Goal: Task Accomplishment & Management: Manage account settings

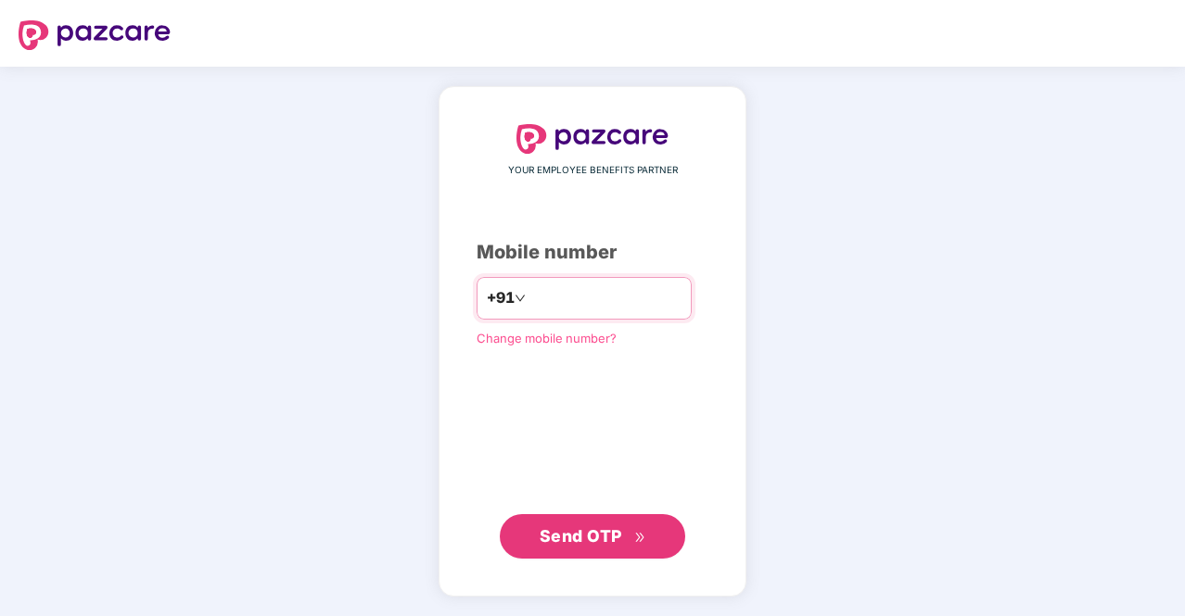
type input "**********"
drag, startPoint x: 564, startPoint y: 529, endPoint x: 555, endPoint y: 542, distance: 15.9
click at [555, 542] on span "Send OTP" at bounding box center [580, 535] width 82 height 19
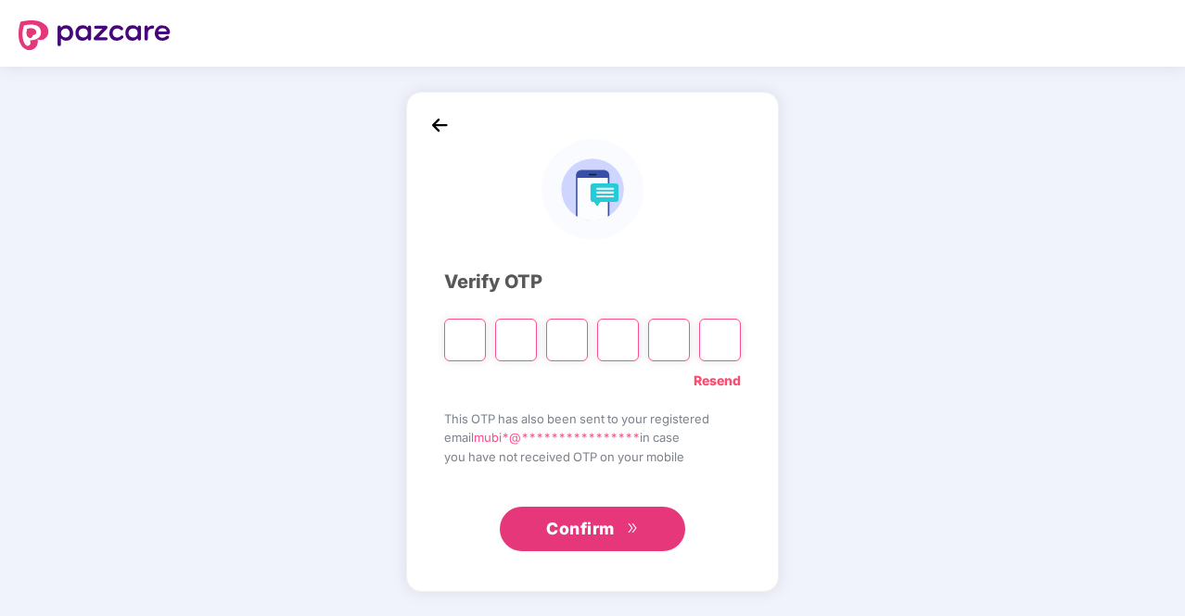
type input "*"
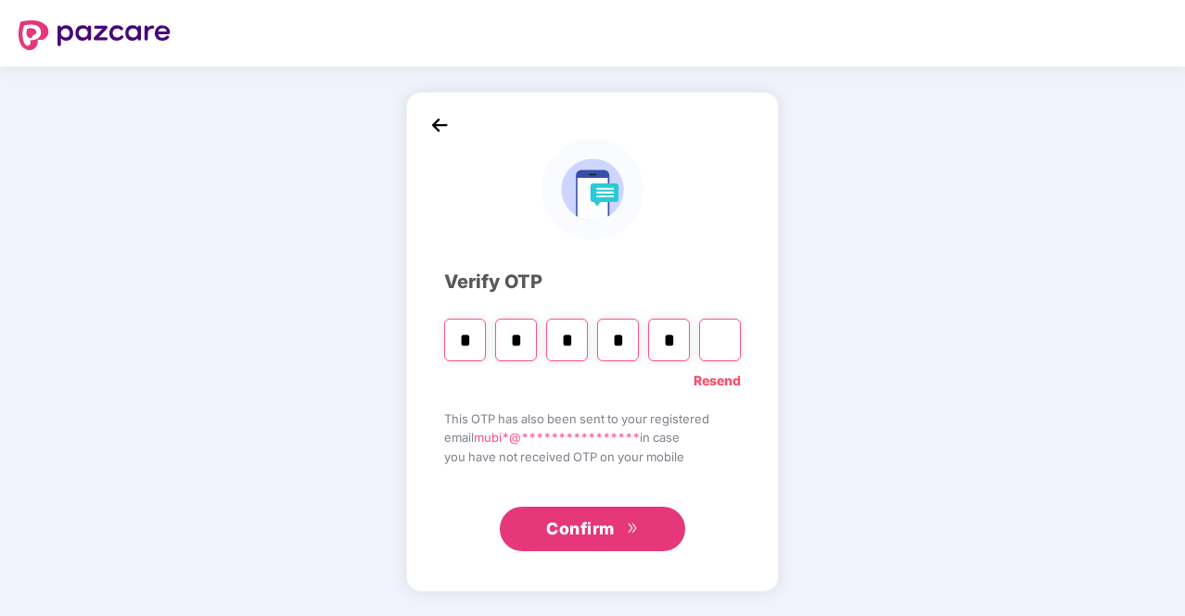
type input "*"
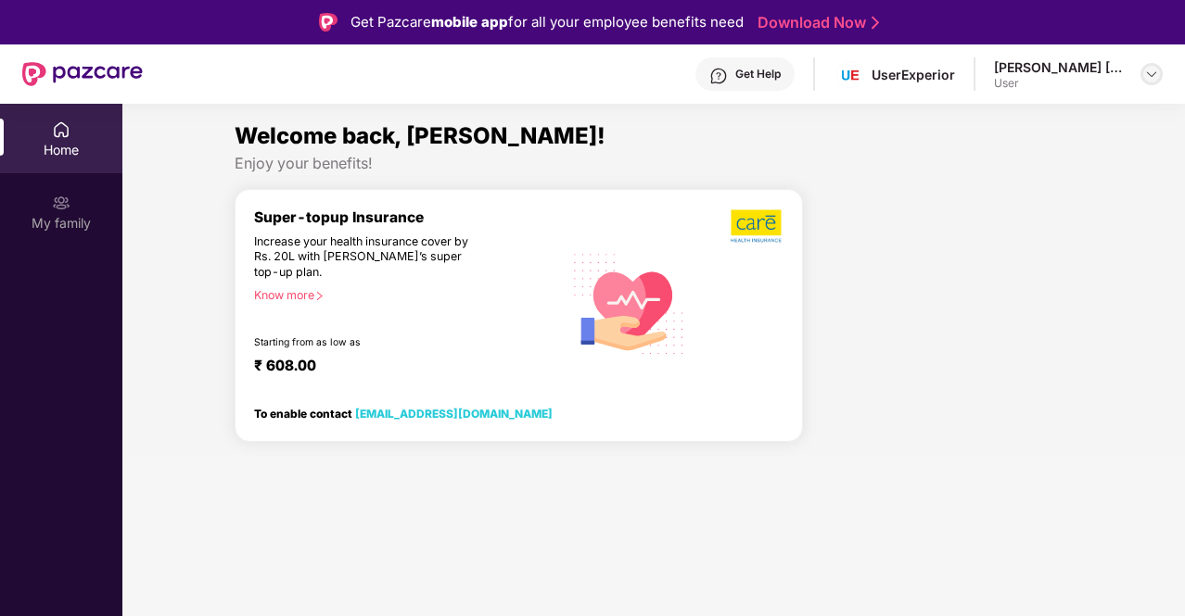
click at [1142, 76] on div at bounding box center [1151, 74] width 22 height 22
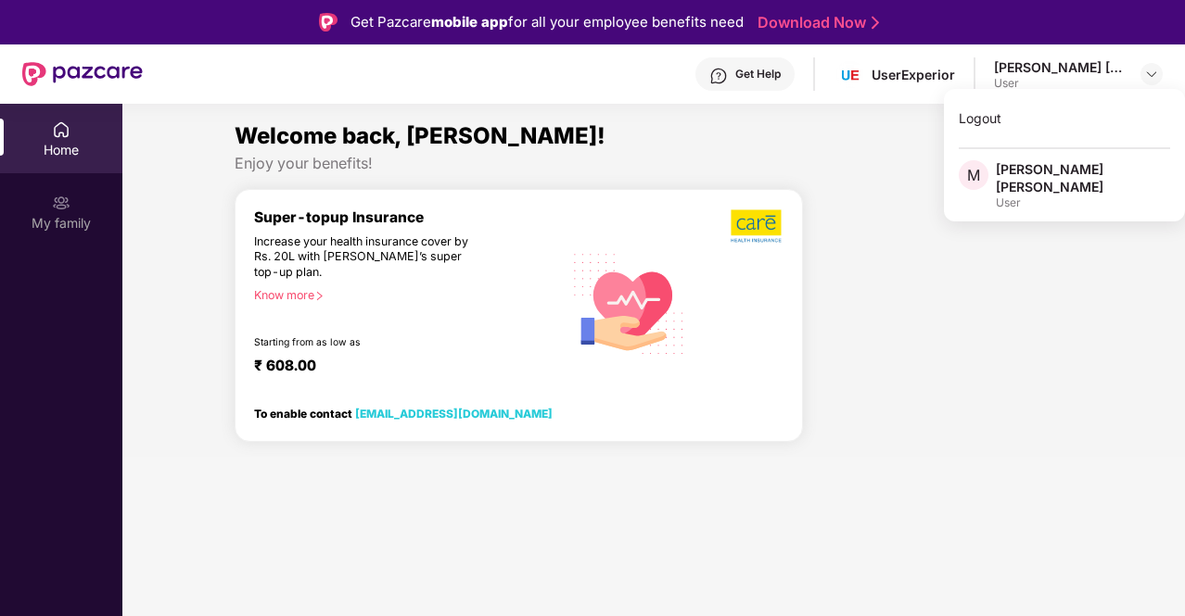
click at [1016, 196] on div "User" at bounding box center [1082, 203] width 174 height 15
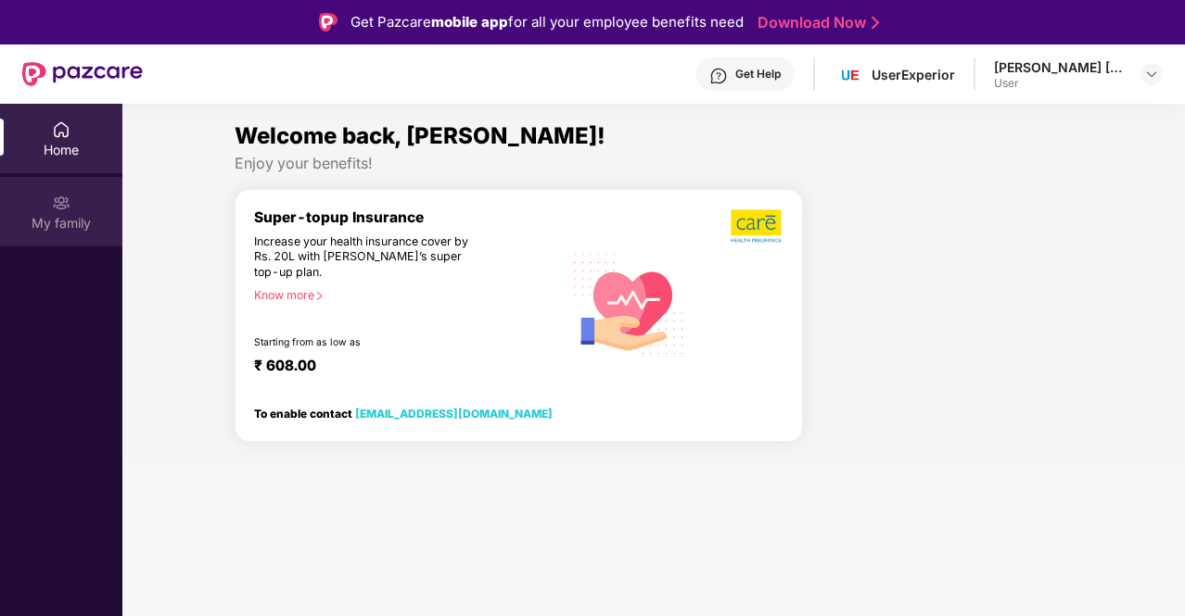
click at [70, 206] on div "My family" at bounding box center [61, 212] width 122 height 70
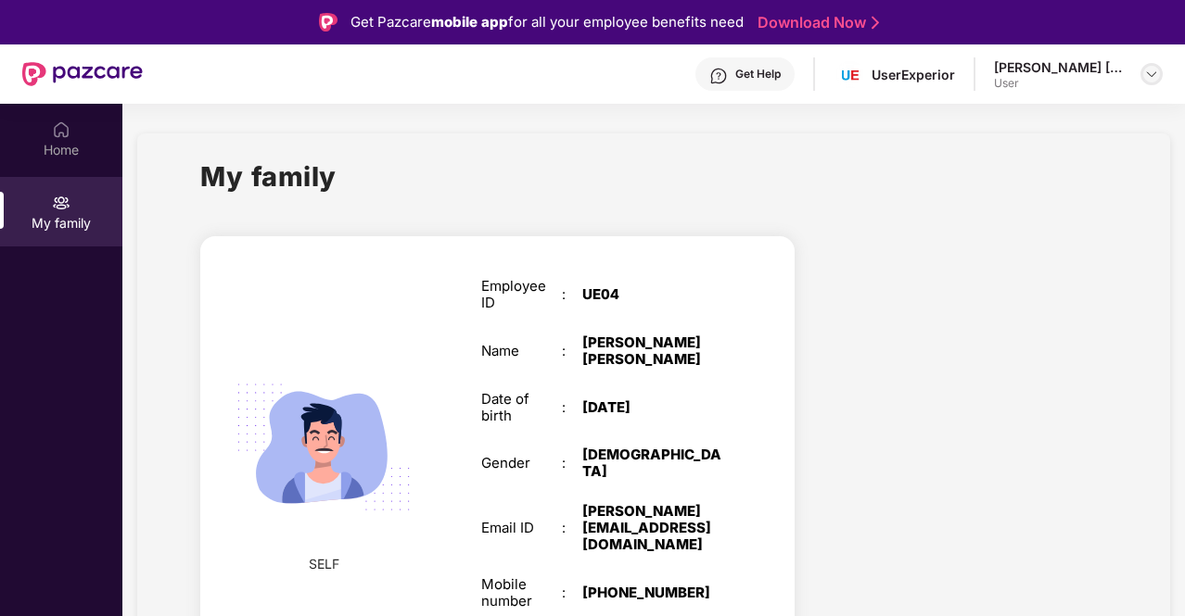
click at [1149, 70] on img at bounding box center [1151, 74] width 15 height 15
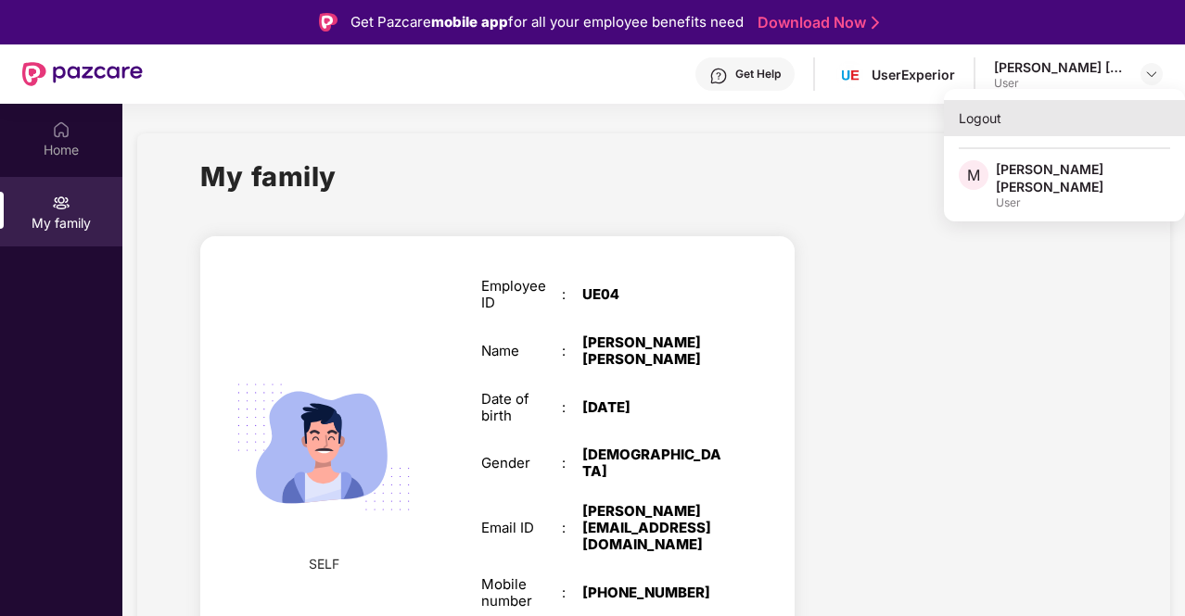
click at [997, 127] on div "Logout" at bounding box center [1064, 118] width 241 height 36
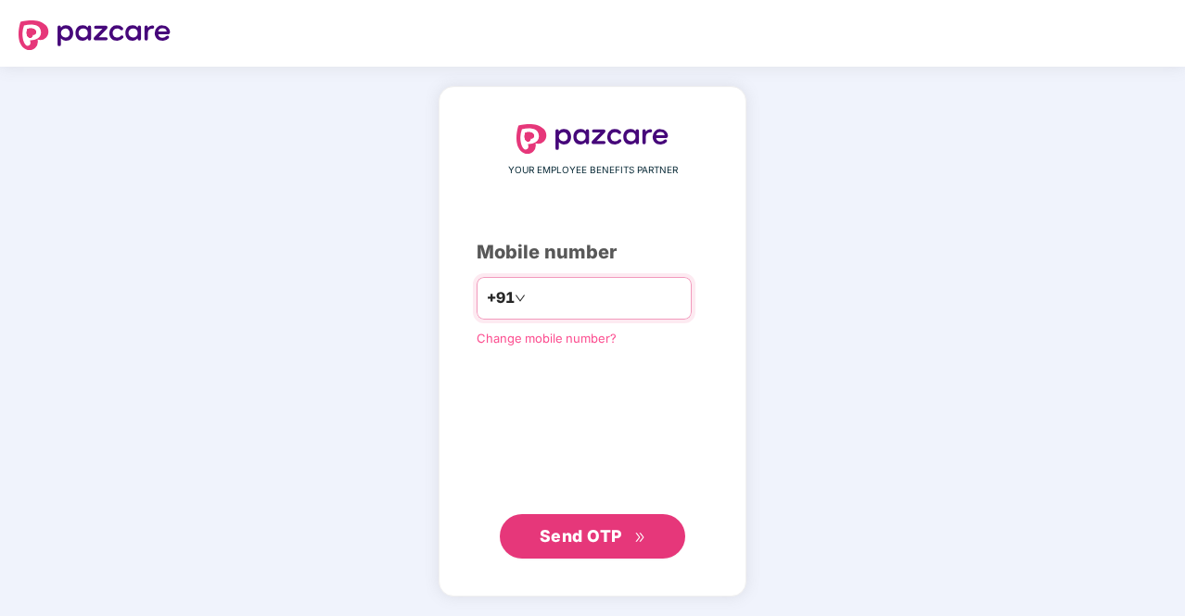
click at [586, 306] on input "number" at bounding box center [605, 299] width 152 height 30
type input "**********"
click at [608, 303] on input "**********" at bounding box center [605, 299] width 152 height 30
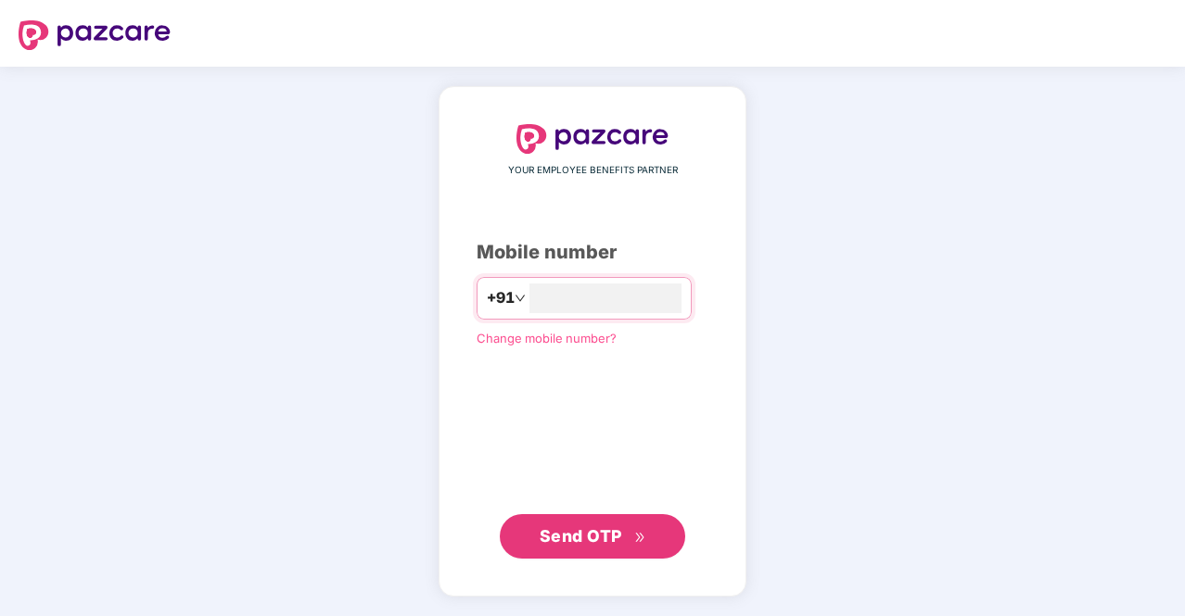
type input "**********"
click at [608, 546] on span "Send OTP" at bounding box center [592, 536] width 107 height 26
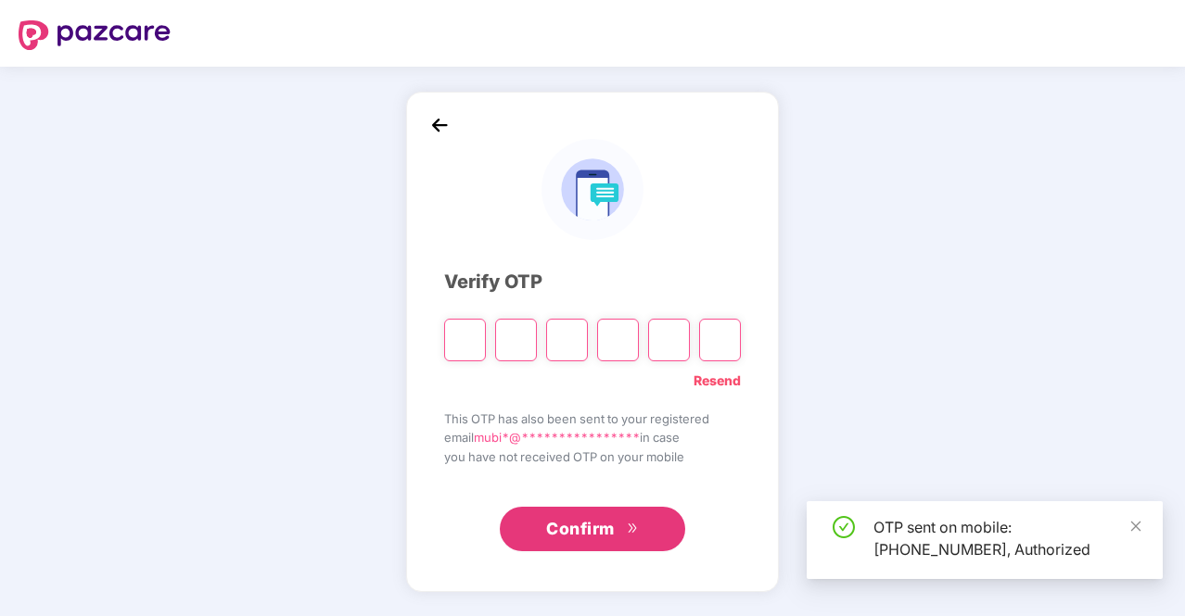
click at [565, 434] on span "**********" at bounding box center [557, 437] width 166 height 15
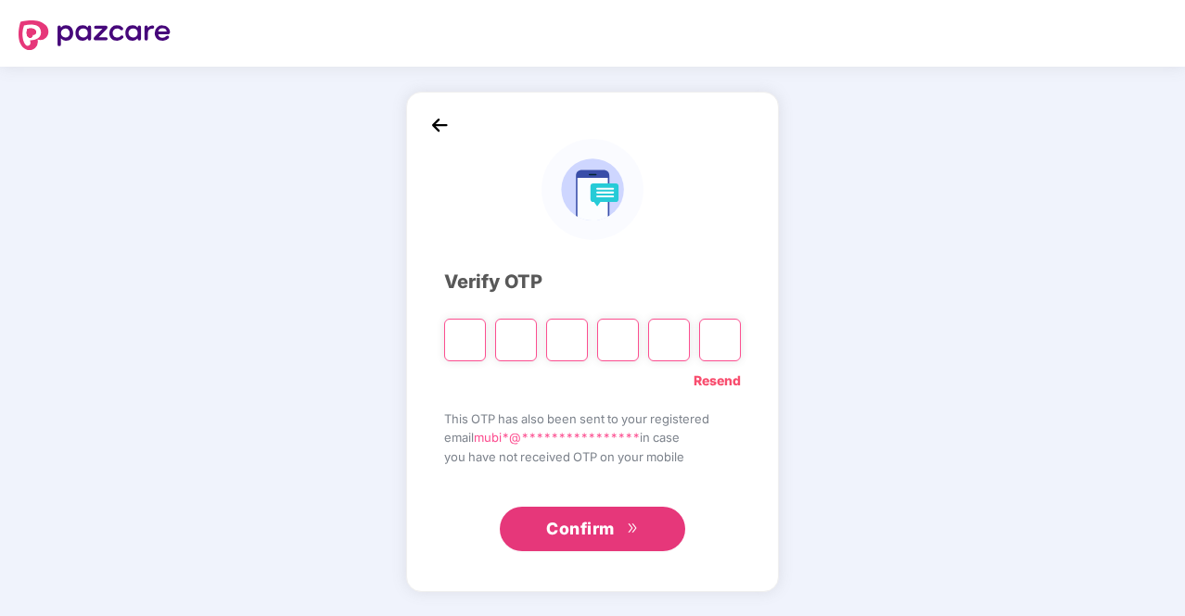
click at [640, 439] on span "**********" at bounding box center [557, 437] width 166 height 15
click at [472, 336] on input "Please enter verification code. Digit 1" at bounding box center [465, 340] width 42 height 43
type input "*"
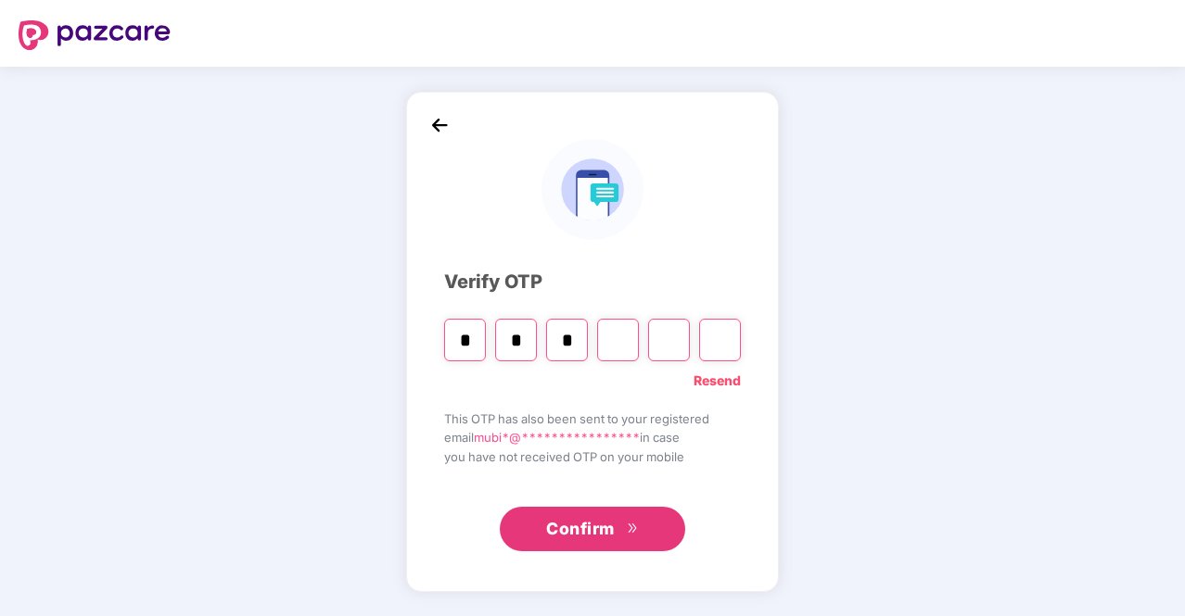
type input "*"
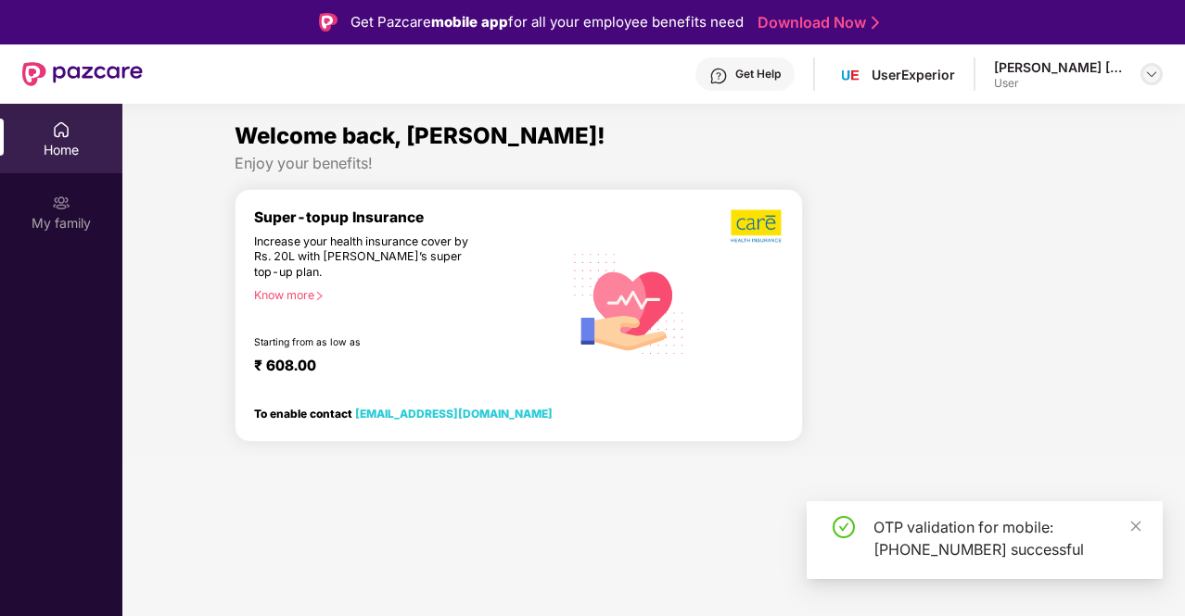
click at [1145, 71] on img at bounding box center [1151, 74] width 15 height 15
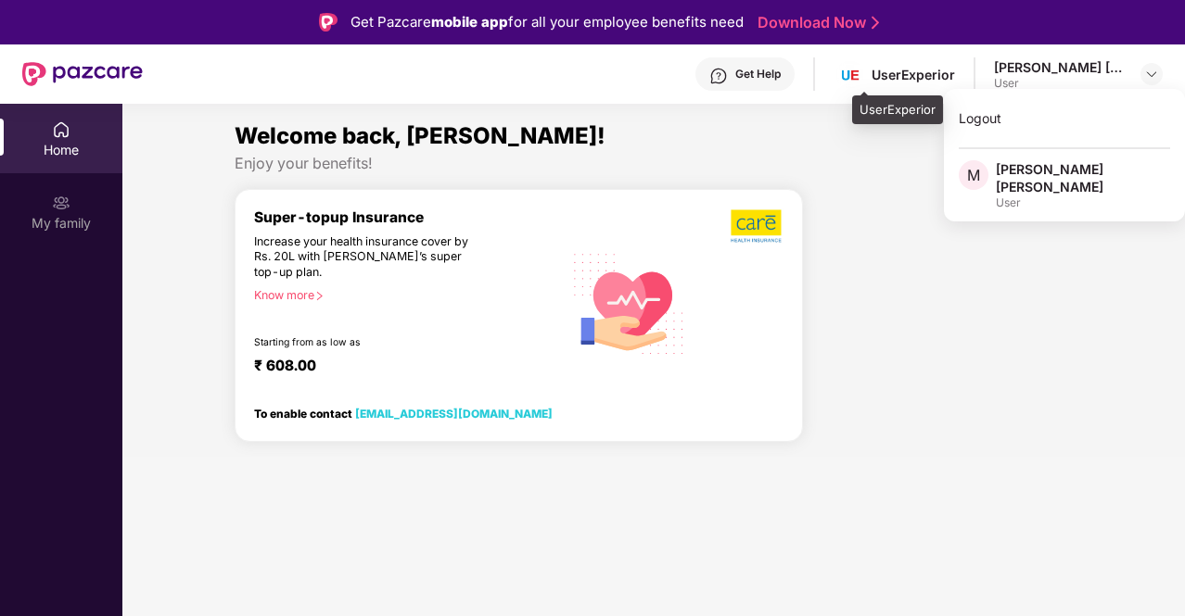
click at [886, 71] on div "UserExperior" at bounding box center [893, 74] width 121 height 32
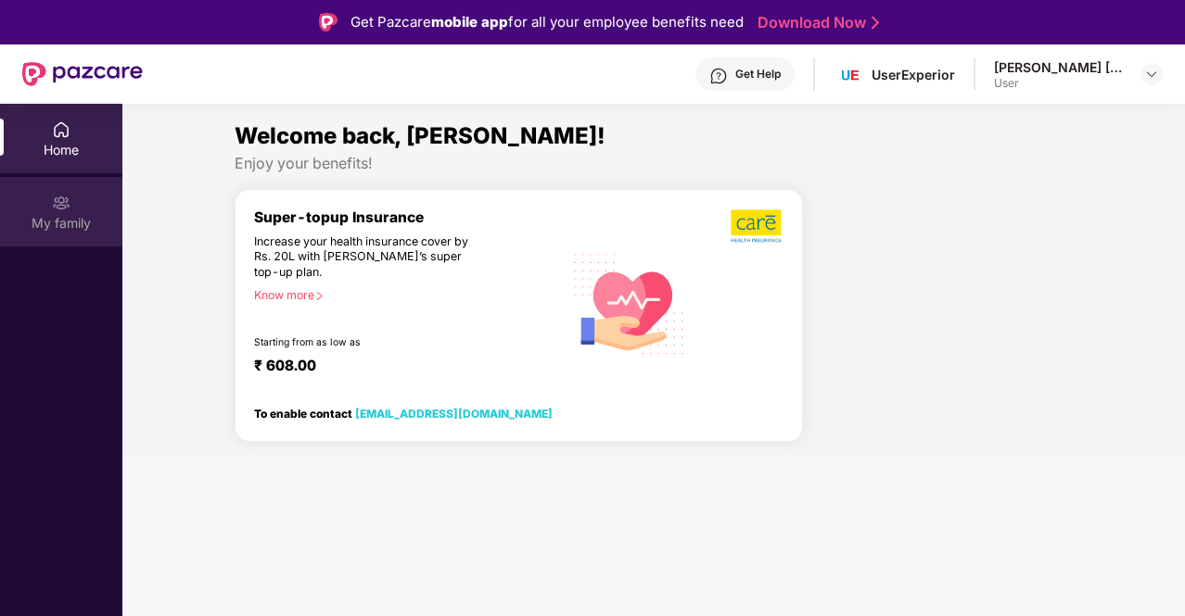
click at [63, 216] on div "My family" at bounding box center [61, 223] width 122 height 19
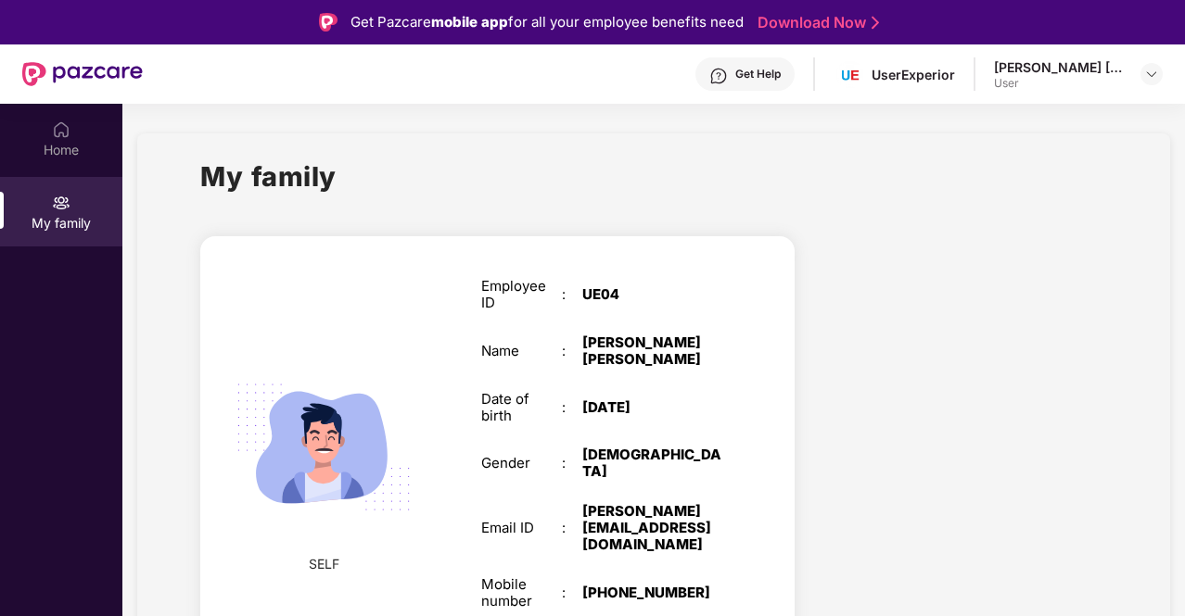
scroll to position [104, 0]
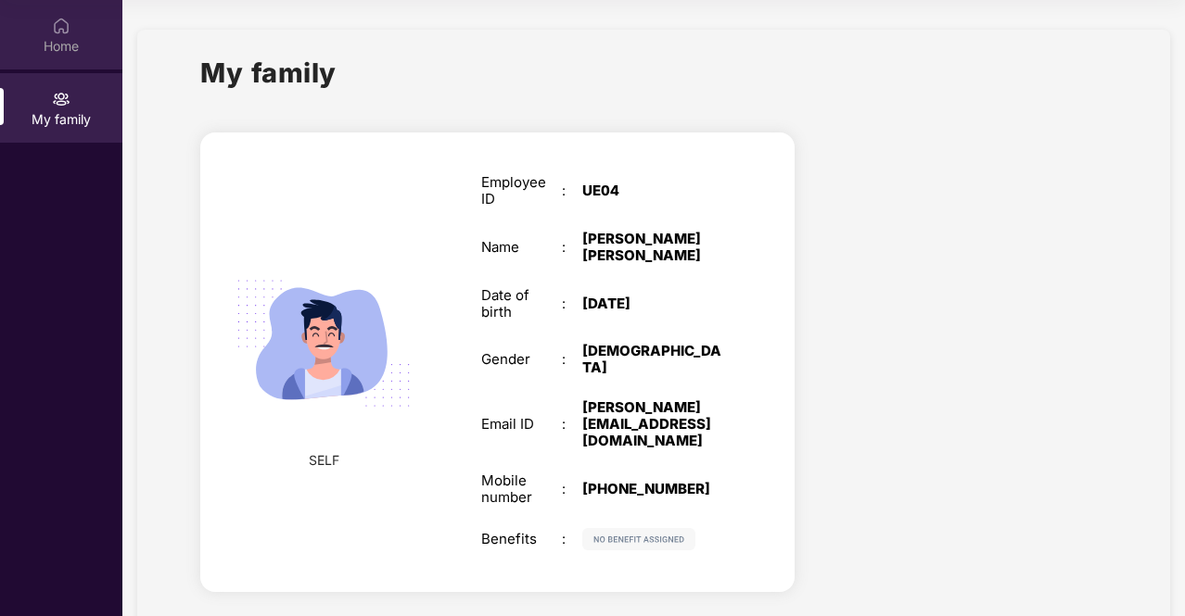
click at [85, 30] on div "Home" at bounding box center [61, 35] width 122 height 70
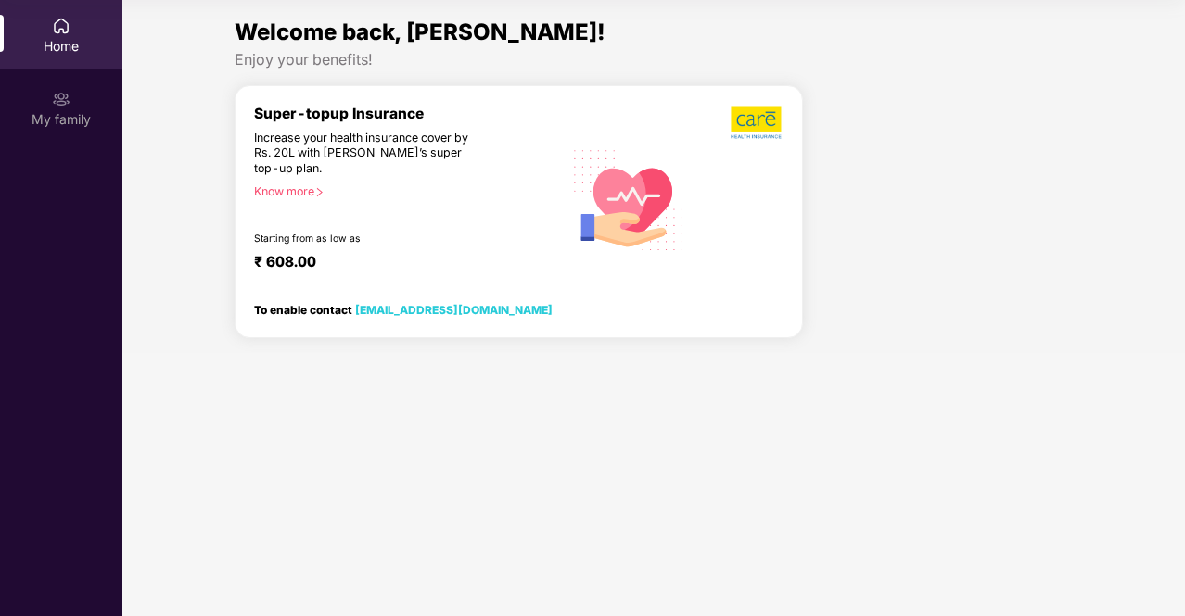
click at [1182, 44] on div "Welcome back, [PERSON_NAME]! Enjoy your benefits! Super-topup Insurance Increas…" at bounding box center [653, 184] width 1077 height 338
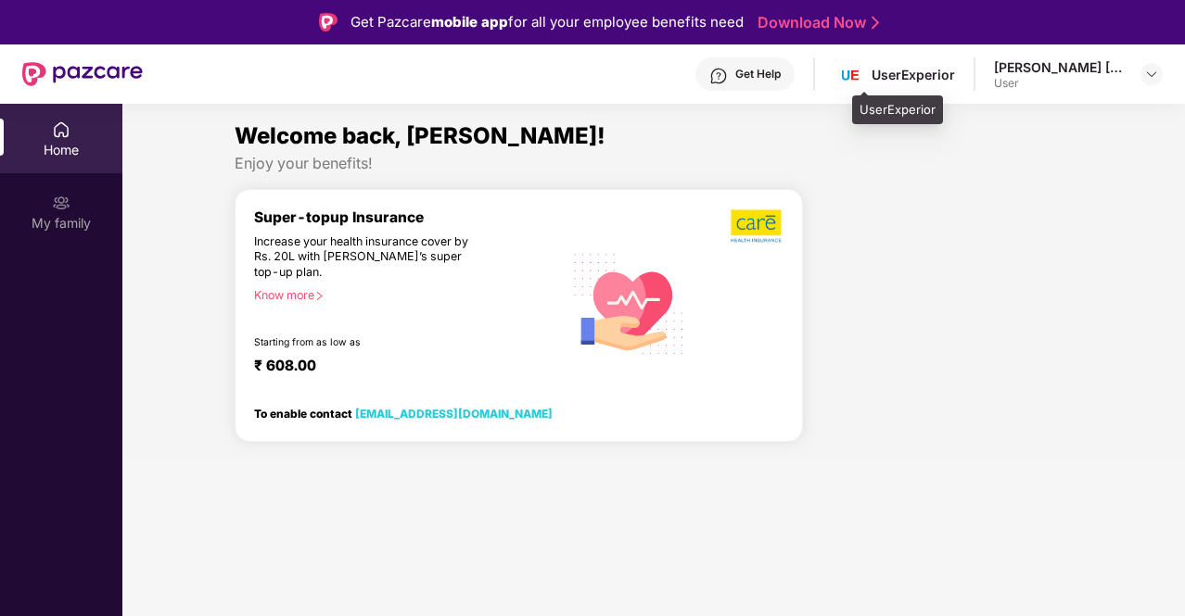
click at [904, 61] on div "UserExperior" at bounding box center [893, 74] width 121 height 32
click at [863, 84] on img at bounding box center [849, 74] width 27 height 27
click at [110, 154] on div "Home" at bounding box center [61, 150] width 122 height 19
click at [1143, 63] on div at bounding box center [1151, 74] width 22 height 22
click at [1145, 68] on img at bounding box center [1151, 74] width 15 height 15
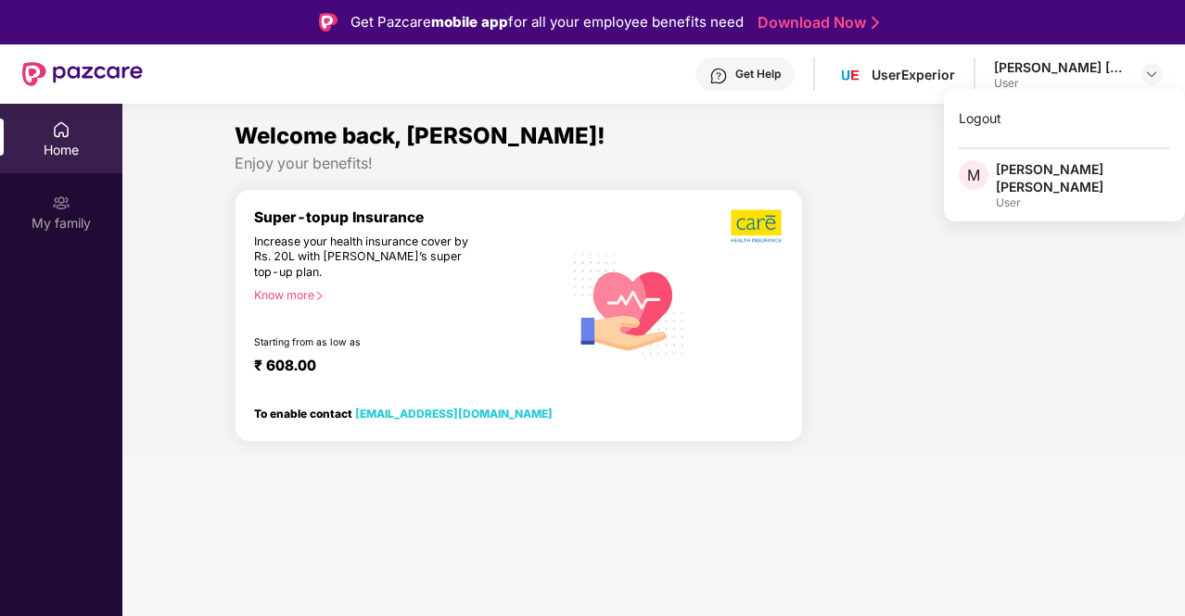
click at [1065, 196] on div "User" at bounding box center [1082, 203] width 174 height 15
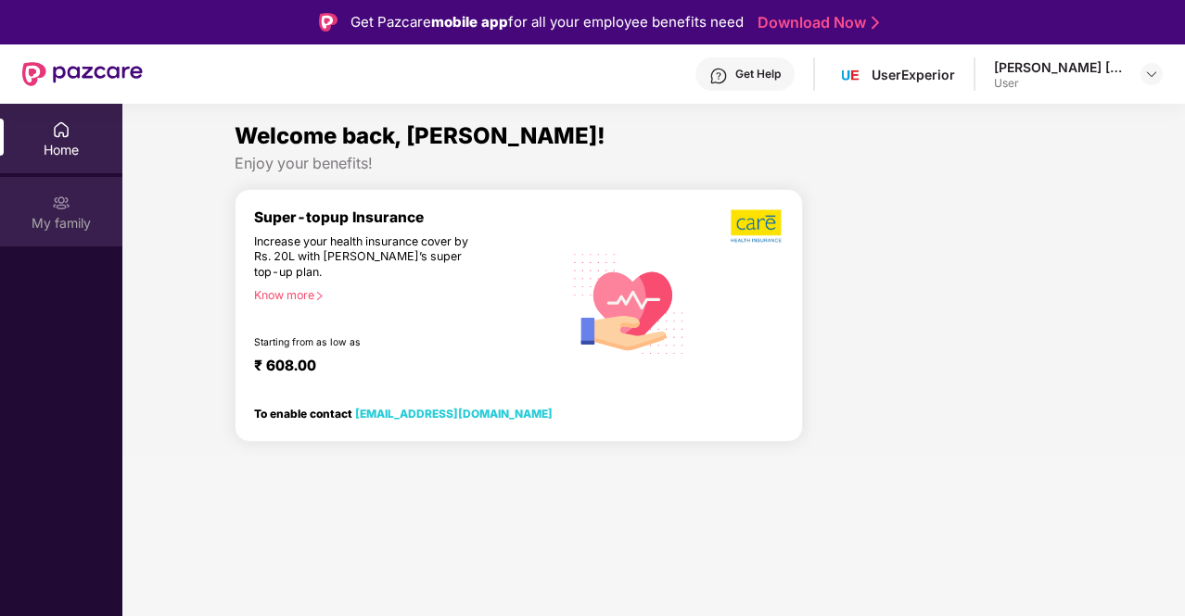
click at [76, 208] on div "My family" at bounding box center [61, 212] width 122 height 70
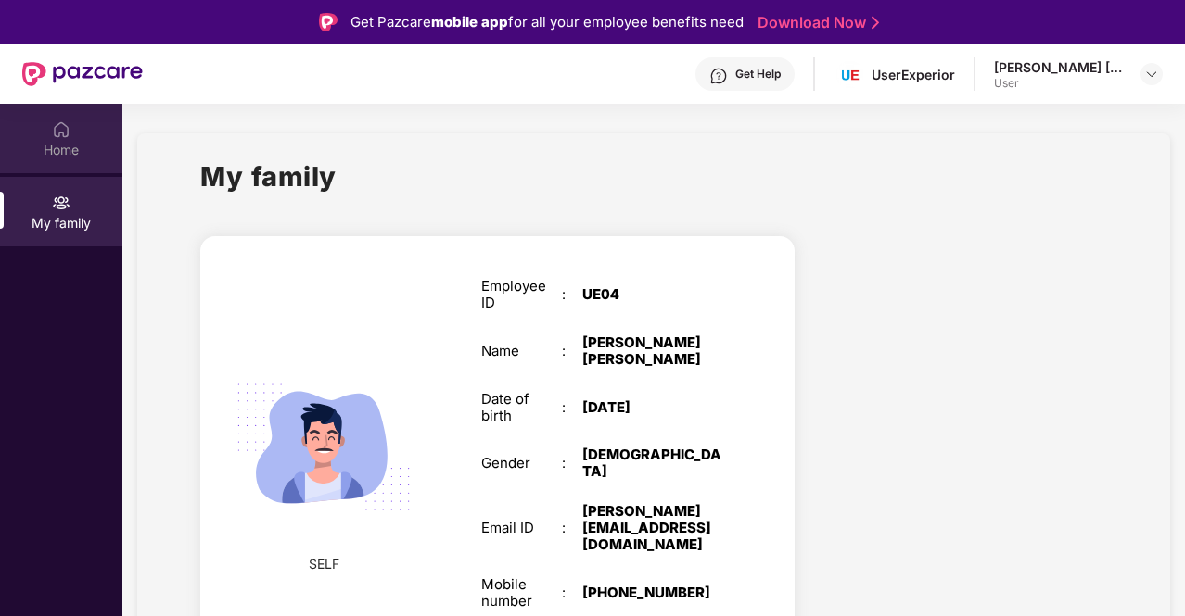
click at [84, 138] on div "Home" at bounding box center [61, 139] width 122 height 70
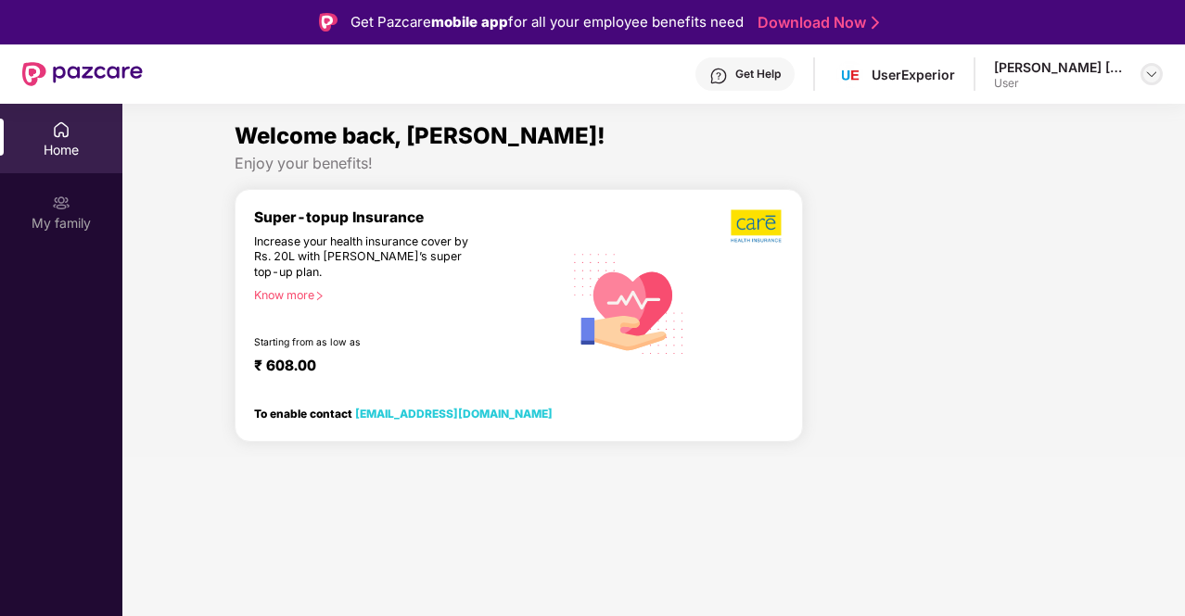
click at [1151, 73] on img at bounding box center [1151, 74] width 15 height 15
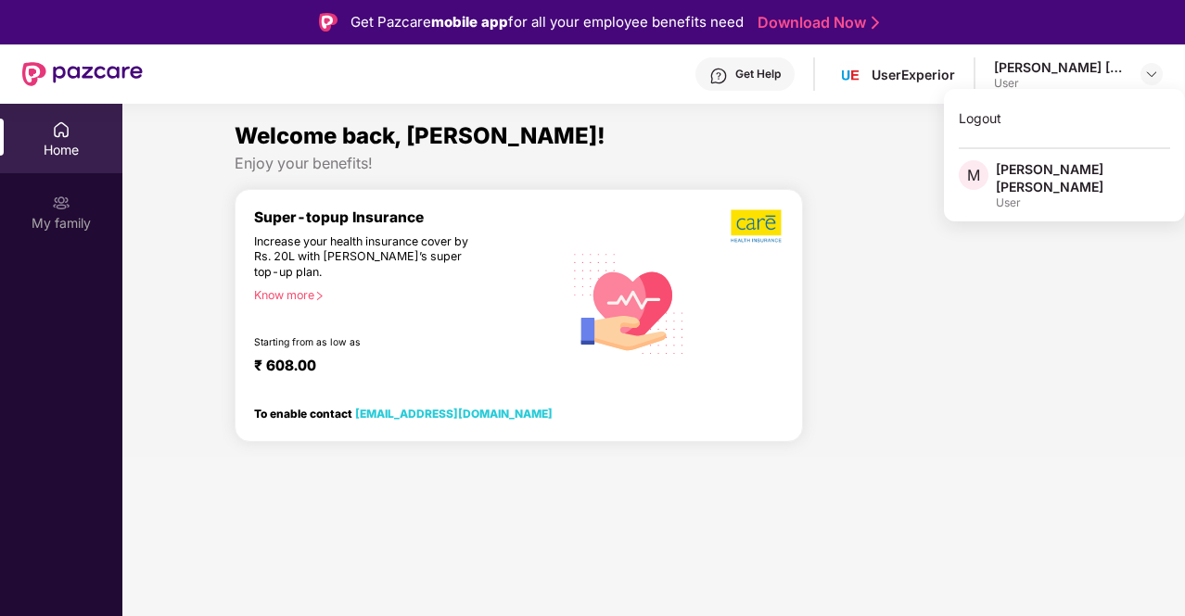
click at [1059, 196] on div "Logout M [PERSON_NAME] [PERSON_NAME] User" at bounding box center [1064, 155] width 241 height 133
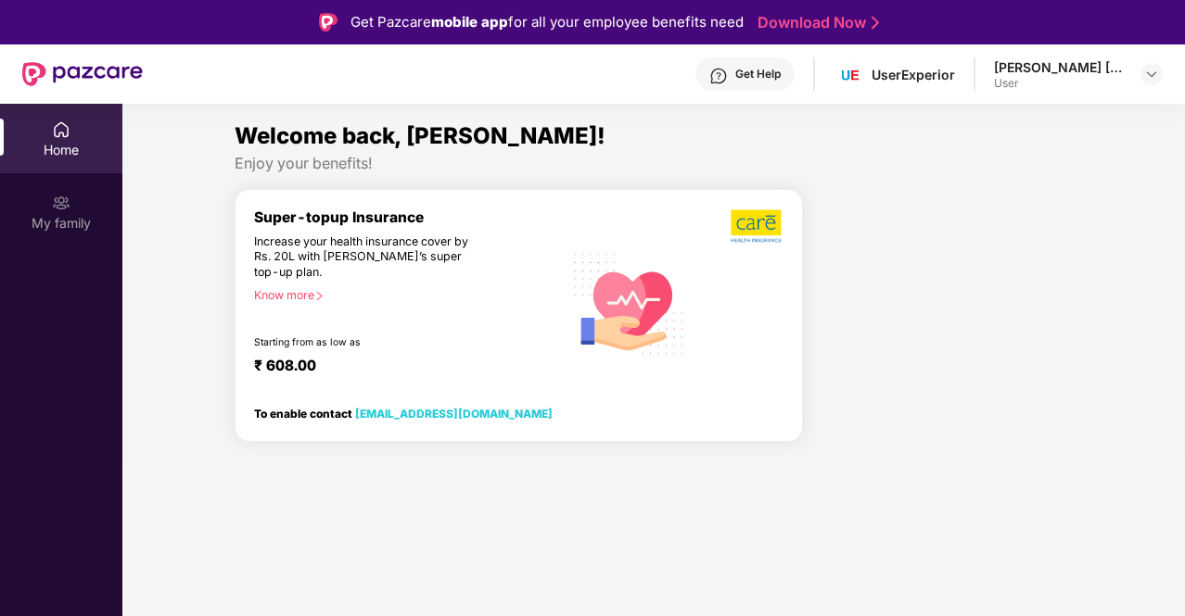
click at [1017, 207] on div at bounding box center [945, 323] width 270 height 270
click at [771, 81] on div "Get Help" at bounding box center [757, 74] width 45 height 15
click at [997, 270] on div at bounding box center [945, 323] width 270 height 270
click at [1160, 71] on div at bounding box center [1151, 74] width 22 height 22
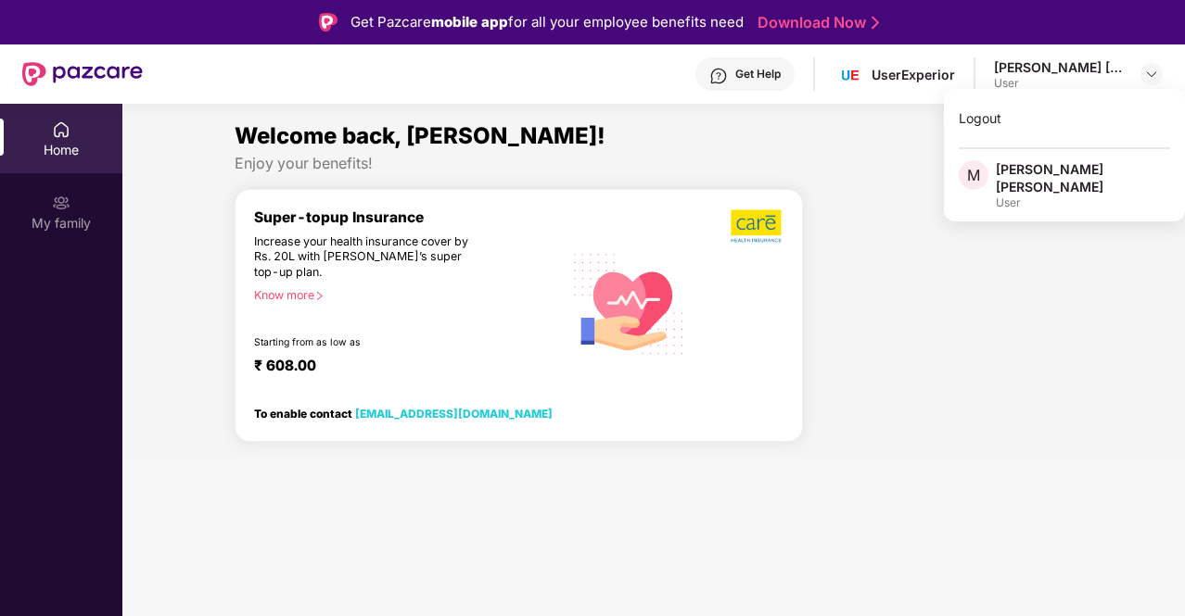
click at [1049, 196] on div "User" at bounding box center [1082, 203] width 174 height 15
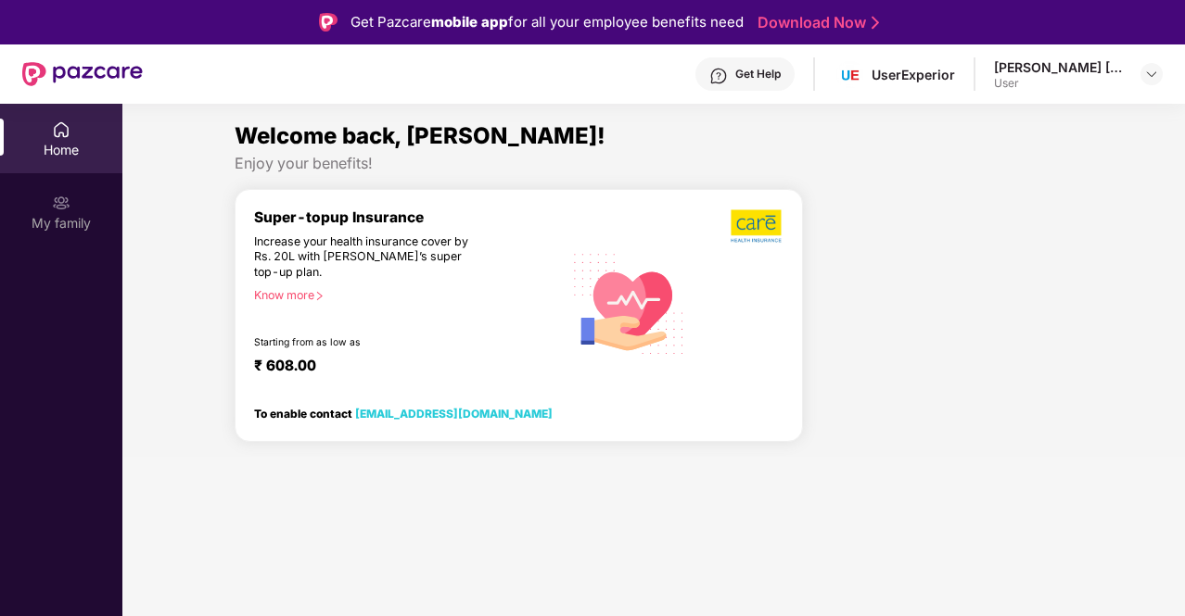
click at [67, 248] on div "Home My family" at bounding box center [61, 177] width 122 height 146
click at [70, 232] on div "My family" at bounding box center [61, 223] width 122 height 19
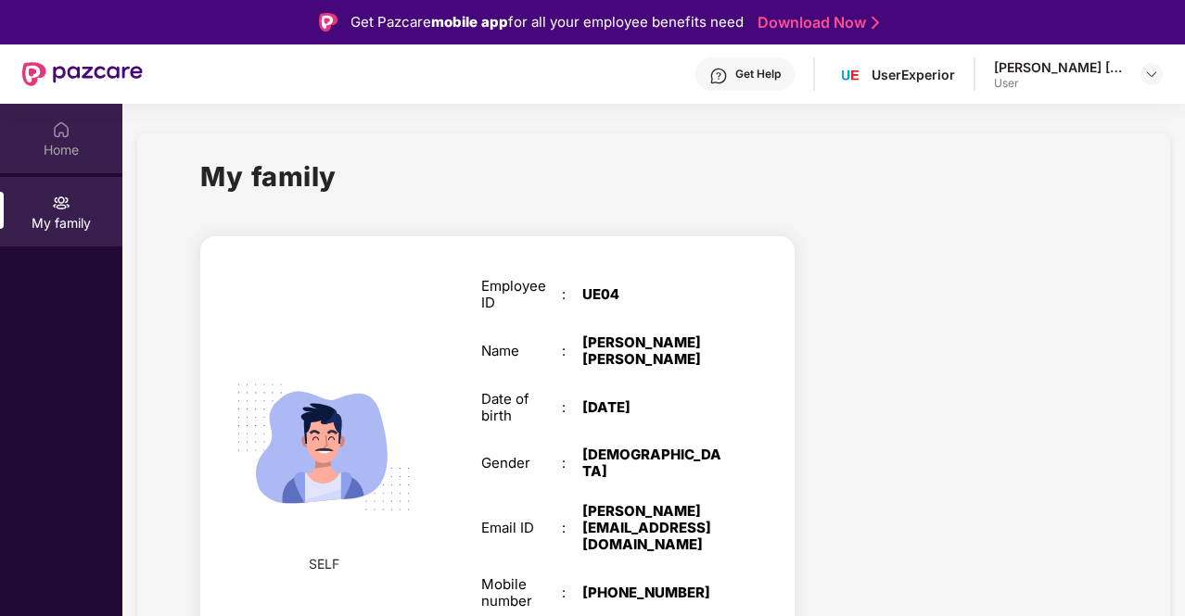
click at [74, 146] on div "Home" at bounding box center [61, 150] width 122 height 19
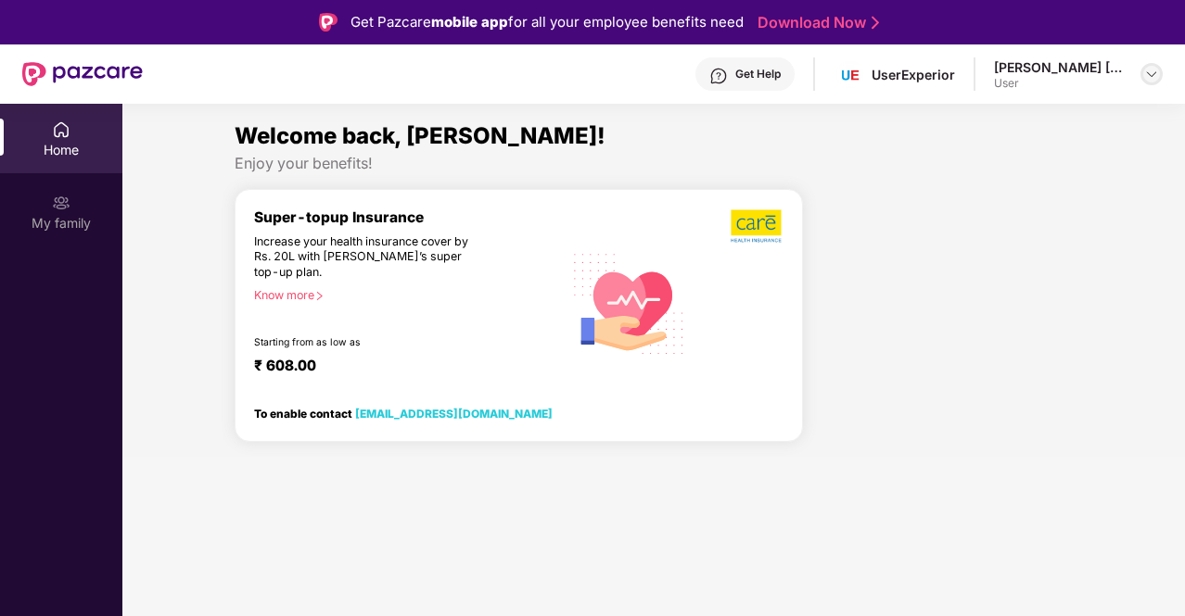
click at [1157, 80] on img at bounding box center [1151, 74] width 15 height 15
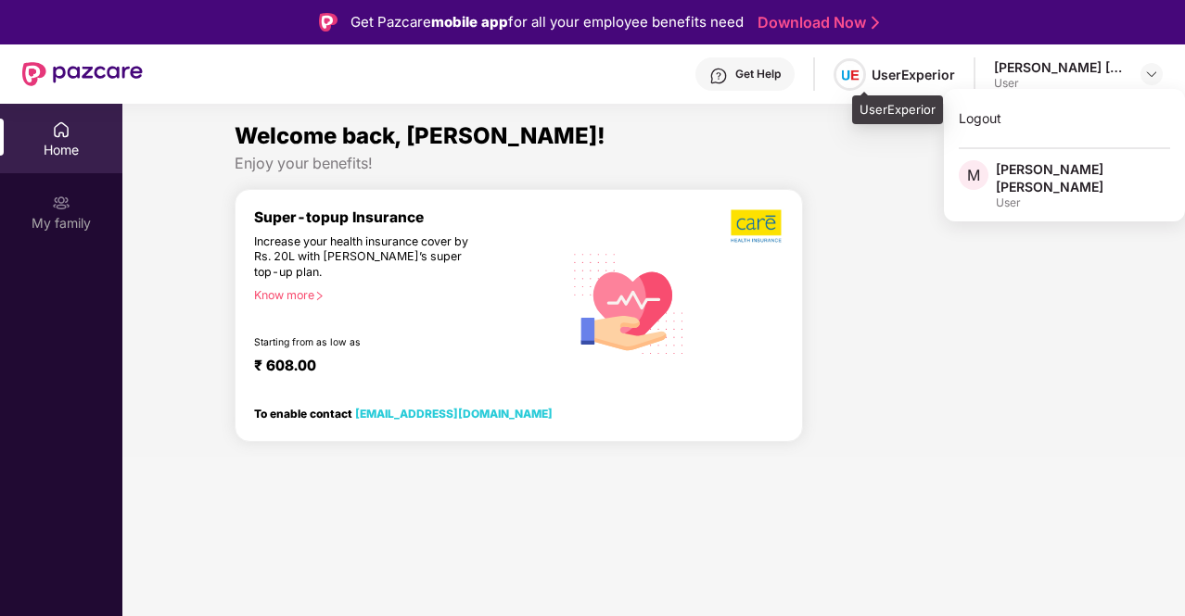
click at [863, 66] on img at bounding box center [849, 74] width 27 height 27
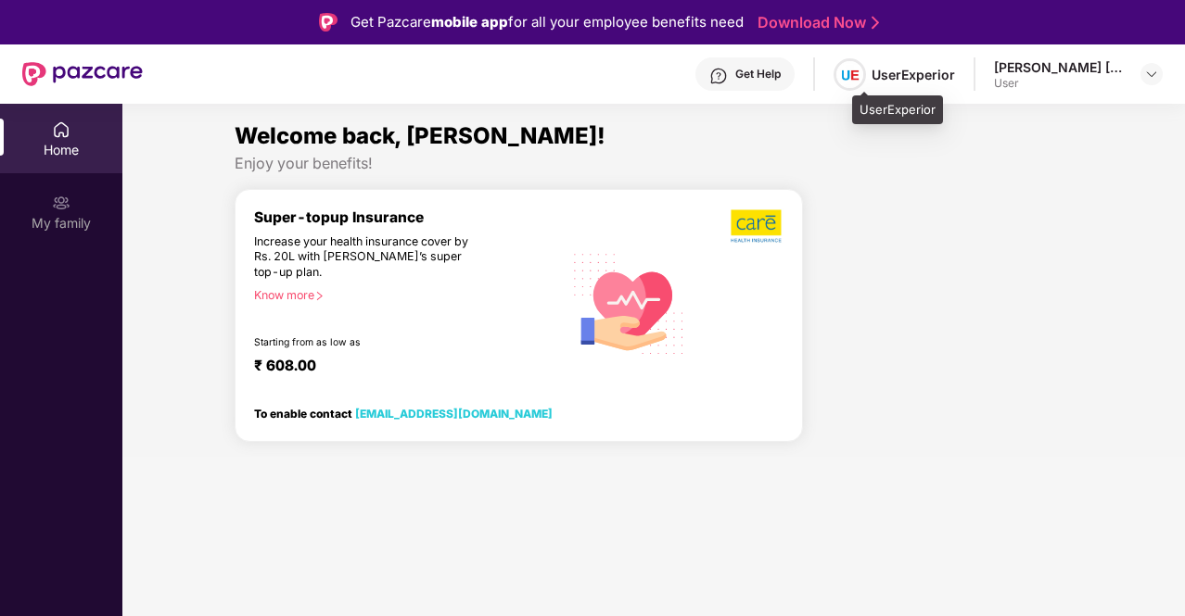
click at [863, 70] on img at bounding box center [849, 74] width 27 height 27
click at [930, 71] on div "UserExperior" at bounding box center [912, 75] width 83 height 18
